Goal: Find specific page/section: Find specific page/section

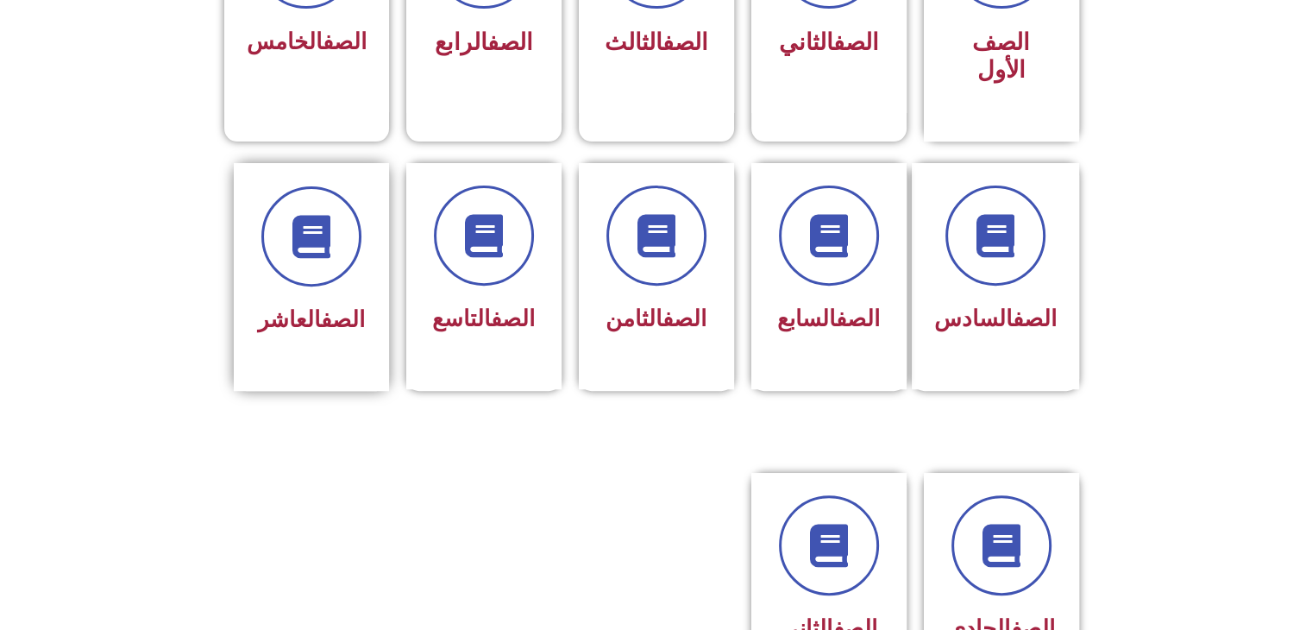
scroll to position [604, 0]
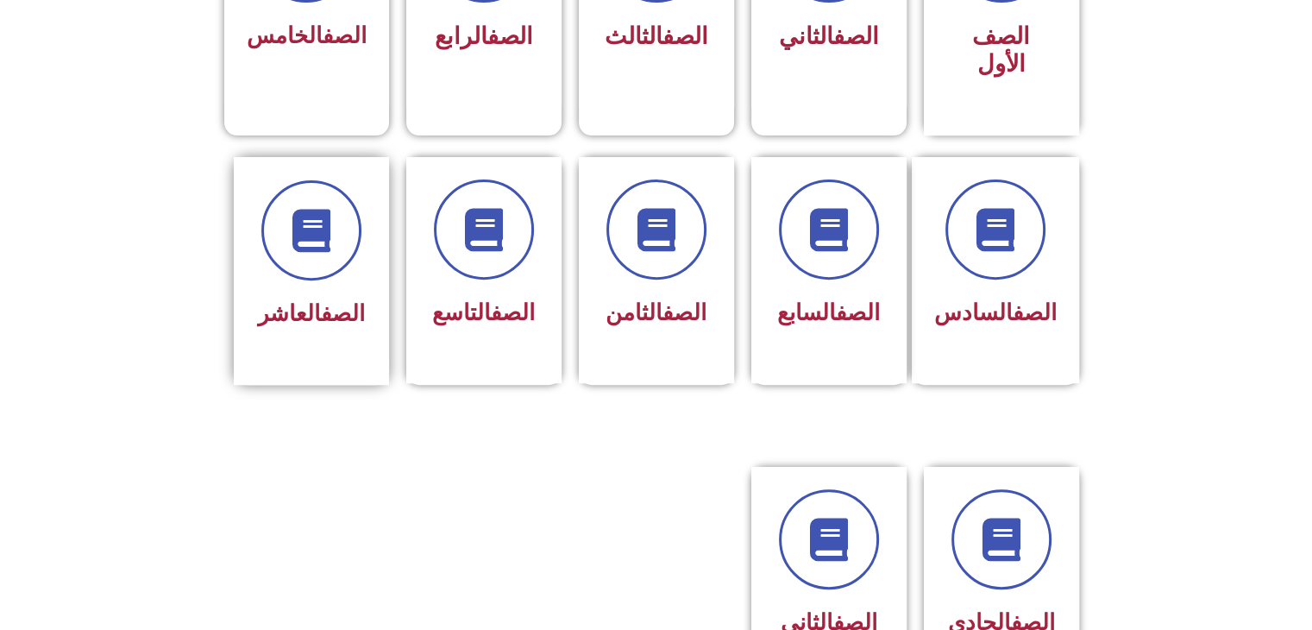
click at [286, 243] on div at bounding box center [311, 230] width 109 height 100
click at [296, 300] on span "الصف العاشر" at bounding box center [311, 313] width 107 height 26
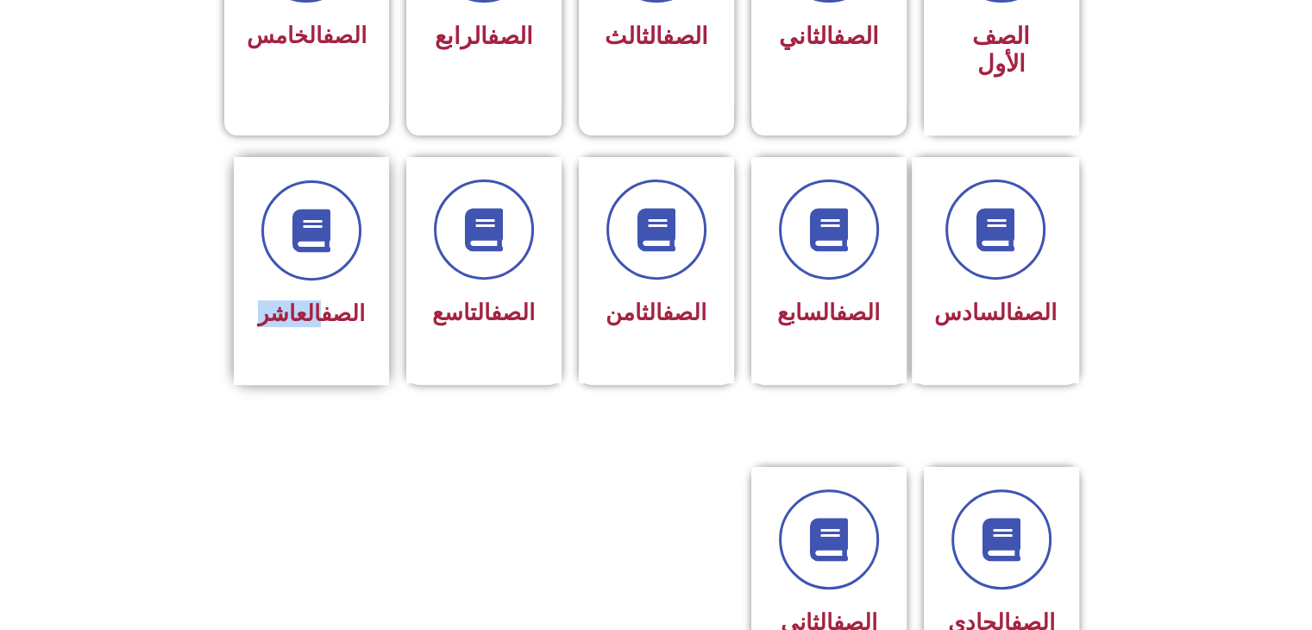
click at [296, 300] on span "الصف العاشر" at bounding box center [311, 313] width 107 height 26
click at [301, 355] on section "الصف السادس الصف السابع الصف الثامن الصف التاسع الصف العاشر" at bounding box center [656, 289] width 1312 height 308
click at [303, 311] on div "الصف العاشر" at bounding box center [311, 271] width 155 height 228
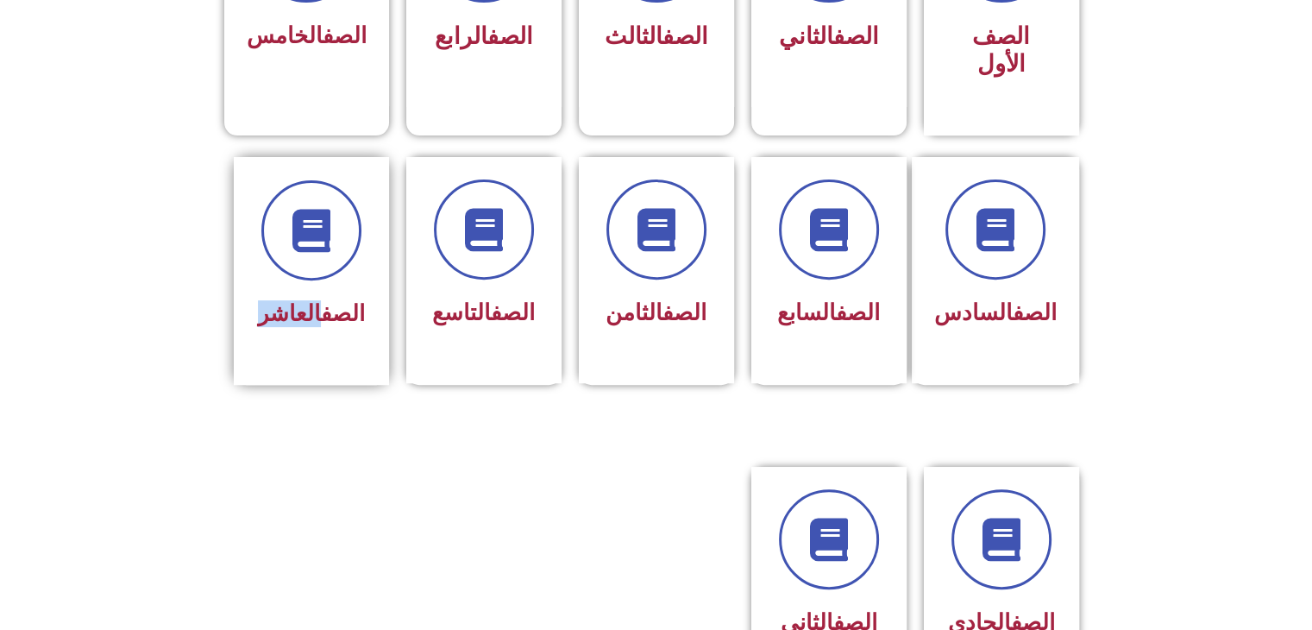
click at [303, 311] on div "الصف العاشر" at bounding box center [311, 271] width 155 height 228
click at [304, 313] on div "الصف العاشر" at bounding box center [311, 271] width 155 height 228
click at [304, 315] on div "الصف العاشر" at bounding box center [311, 271] width 155 height 228
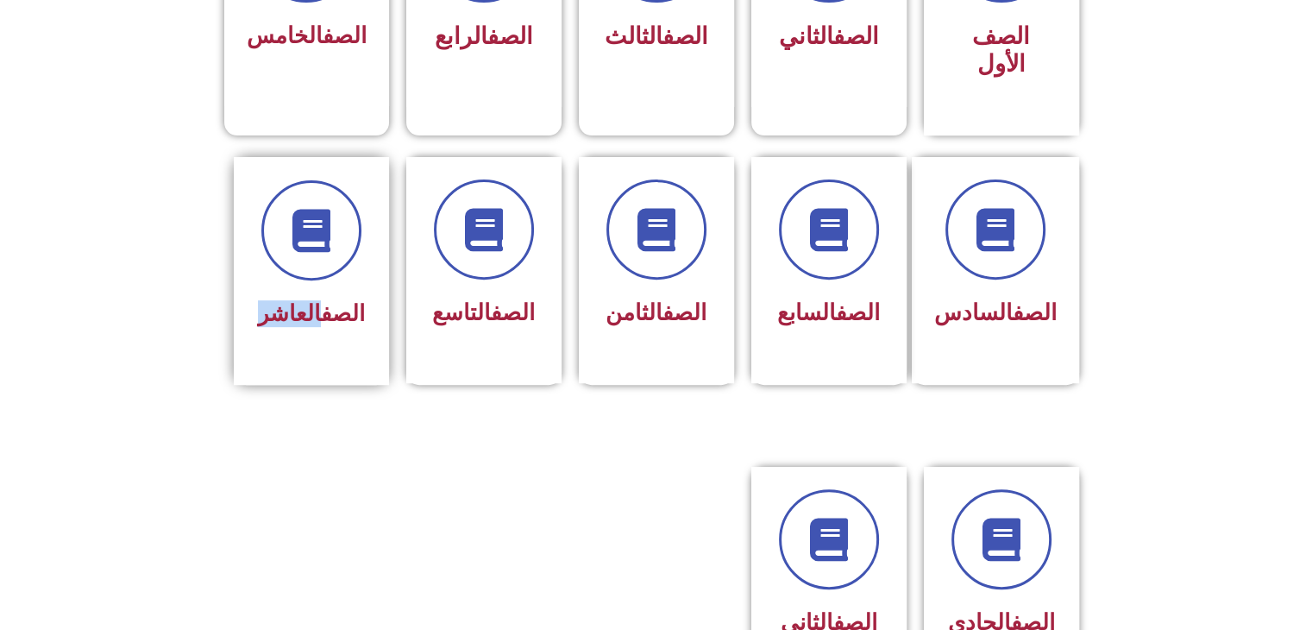
click at [304, 315] on div "الصف العاشر" at bounding box center [311, 271] width 155 height 228
click at [305, 300] on span "الصف العاشر" at bounding box center [311, 313] width 107 height 26
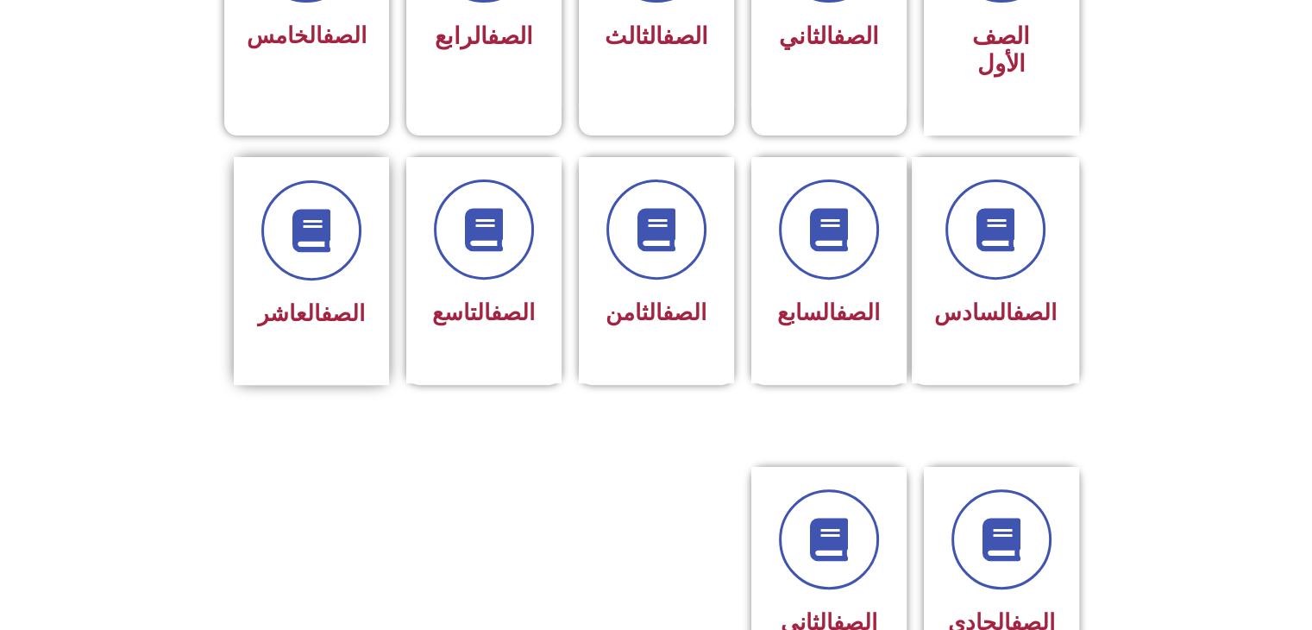
click at [308, 302] on div "الصف العاشر" at bounding box center [311, 314] width 109 height 42
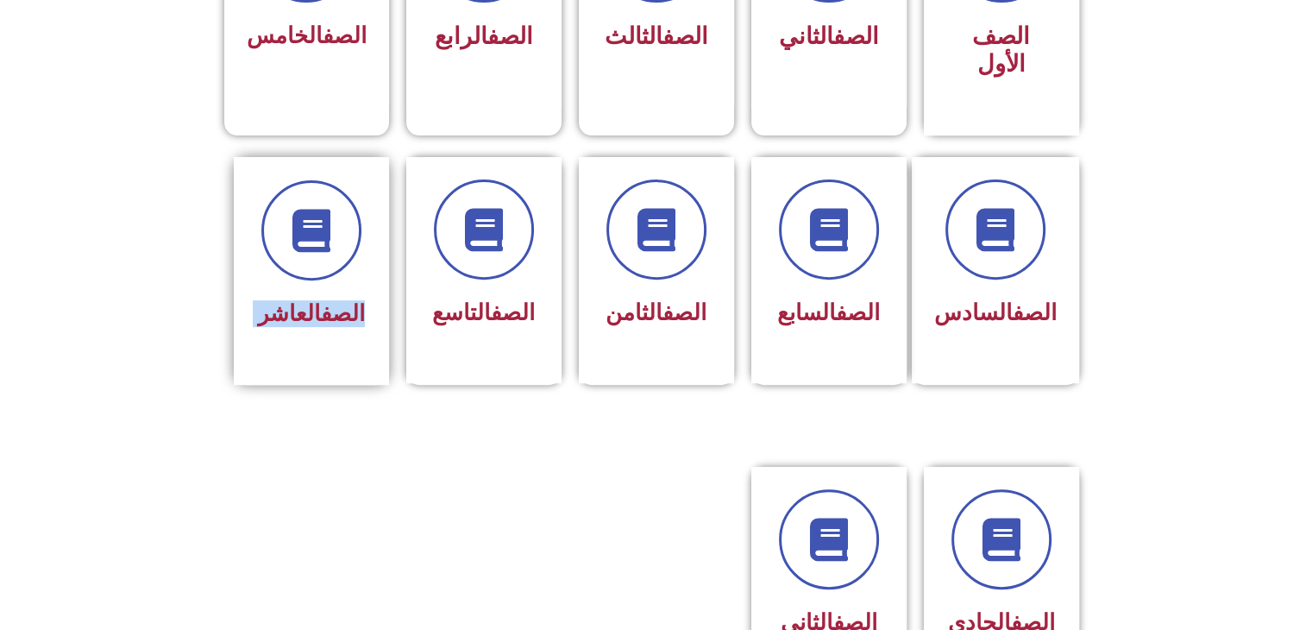
click at [308, 302] on div "الصف العاشر" at bounding box center [311, 314] width 109 height 42
click at [308, 298] on div "الصف العاشر" at bounding box center [311, 314] width 109 height 42
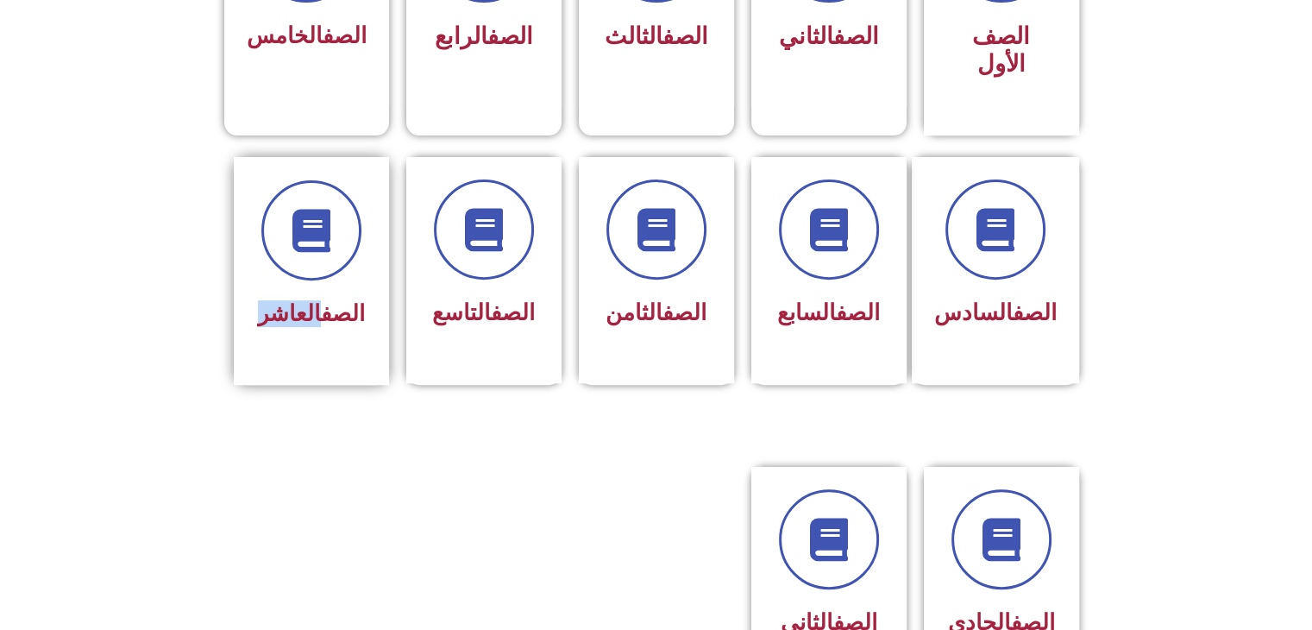
click at [308, 298] on div "الصف العاشر" at bounding box center [311, 314] width 109 height 42
click at [317, 299] on div "الصف العاشر" at bounding box center [311, 314] width 109 height 42
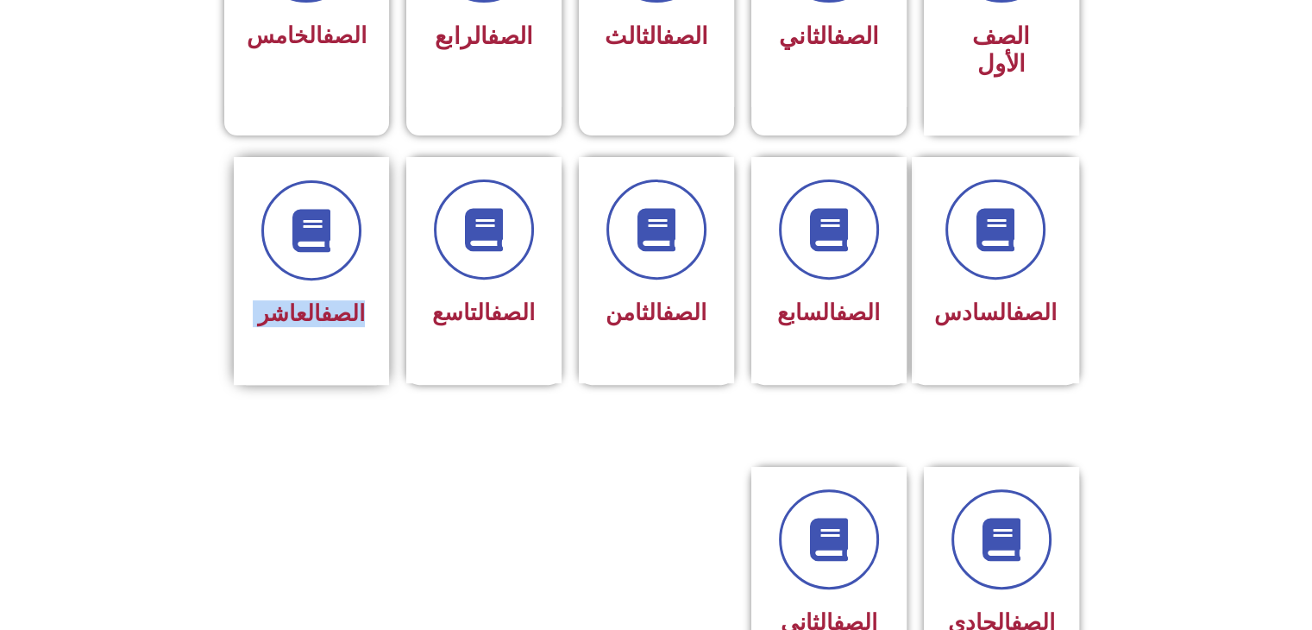
click at [317, 299] on div "الصف العاشر" at bounding box center [311, 314] width 109 height 42
click at [317, 300] on div "الصف العاشر" at bounding box center [311, 314] width 109 height 42
